Goal: Download file/media

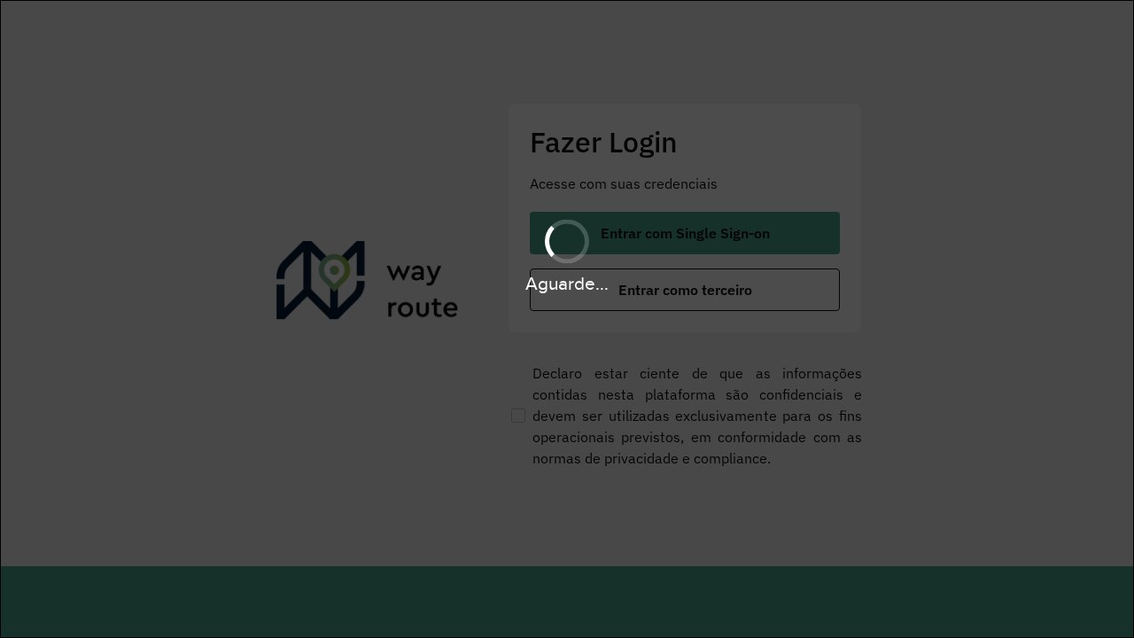
scroll to position [0, 2]
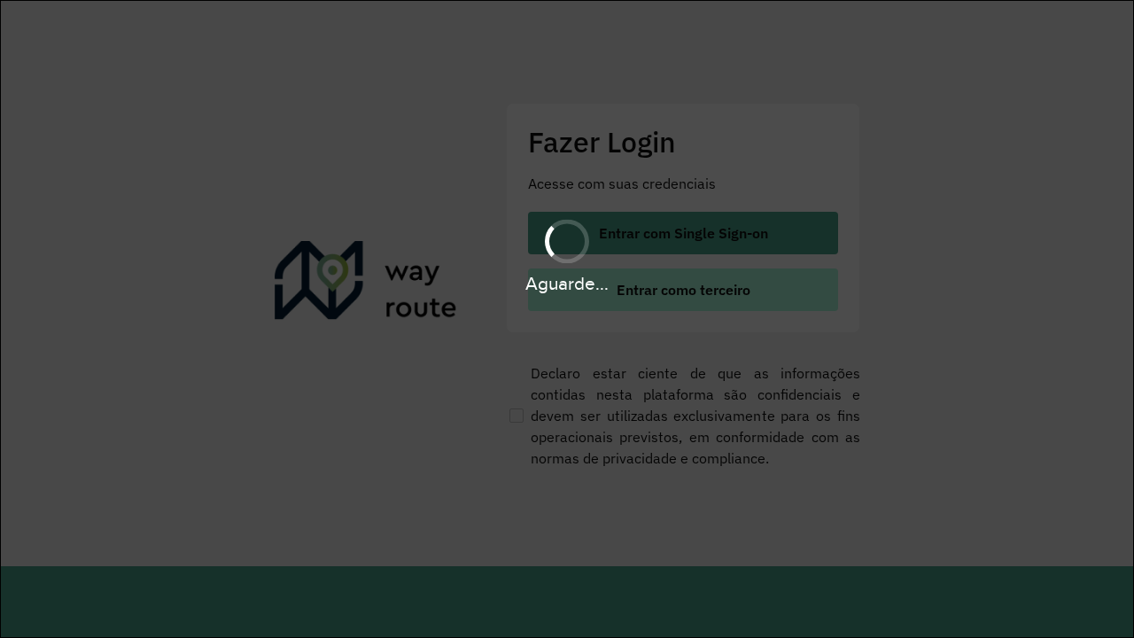
click at [683, 290] on span "Entrar como terceiro" at bounding box center [684, 290] width 134 height 14
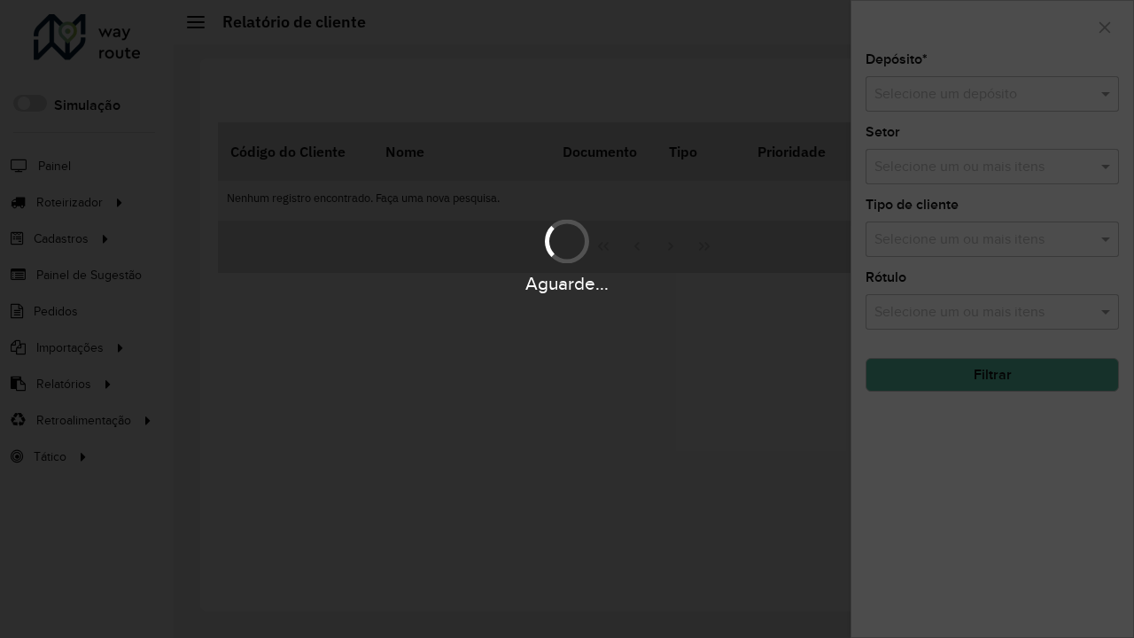
click at [975, 94] on input "text" at bounding box center [974, 94] width 200 height 21
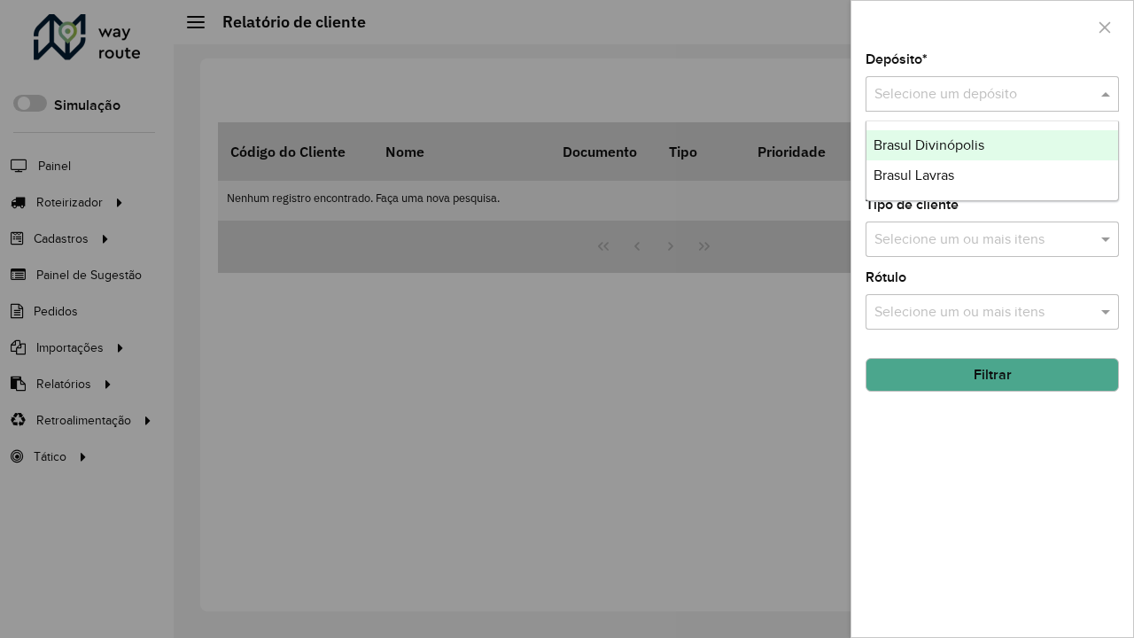
click at [992, 145] on div "Brasul Divinópolis" at bounding box center [993, 145] width 252 height 30
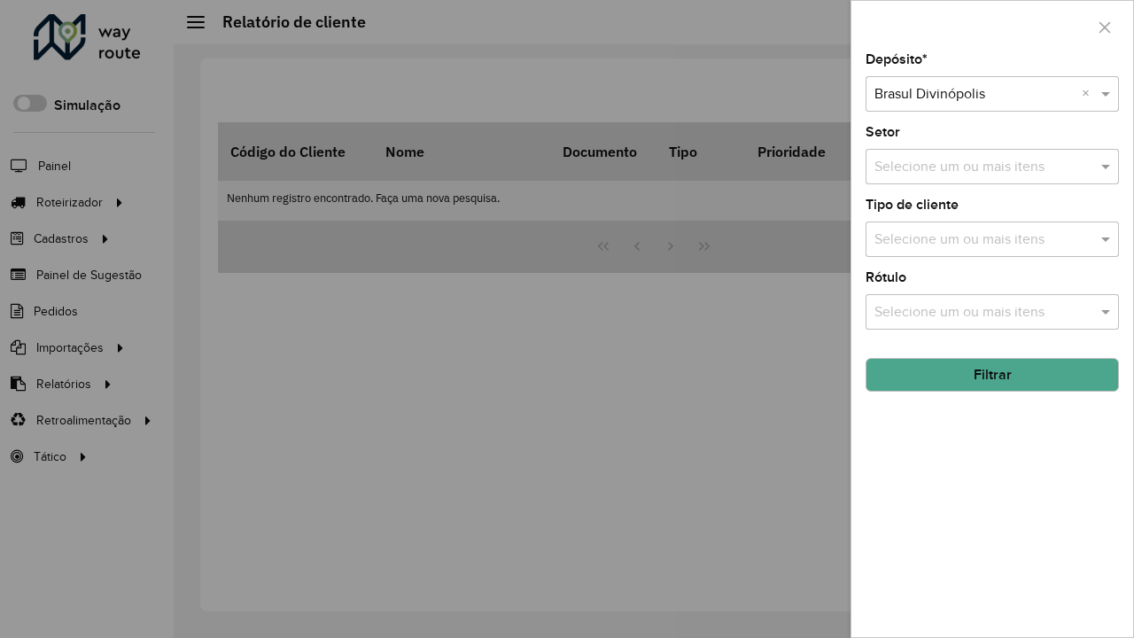
click at [992, 375] on button "Filtrar" at bounding box center [992, 375] width 253 height 34
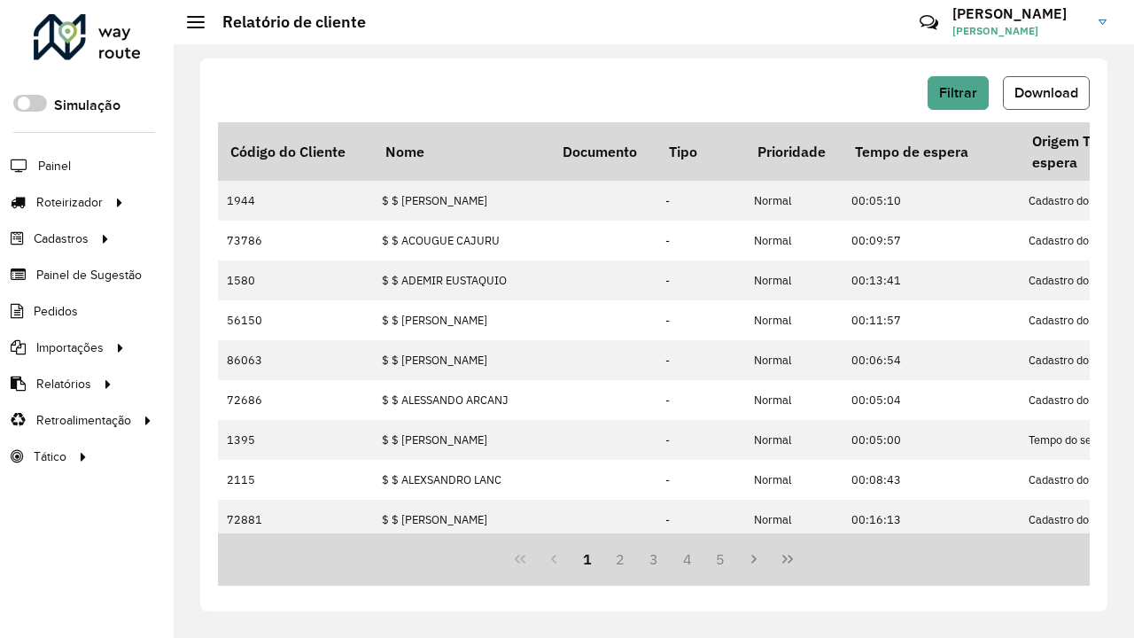
click at [1046, 93] on span "Download" at bounding box center [1046, 92] width 64 height 15
